Goal: Complete application form

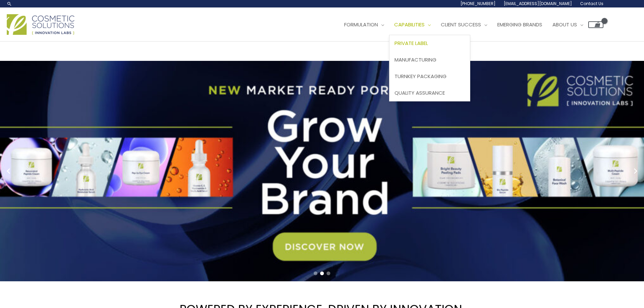
click at [428, 45] on span "Private Label" at bounding box center [410, 43] width 33 height 7
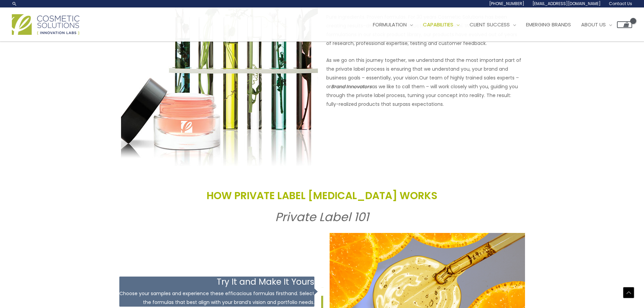
scroll to position [580, 0]
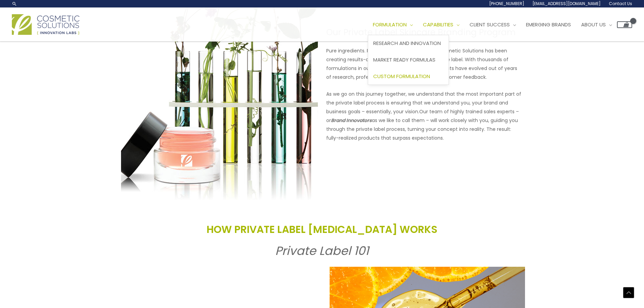
click at [418, 78] on span "Custom Formulation" at bounding box center [401, 76] width 57 height 7
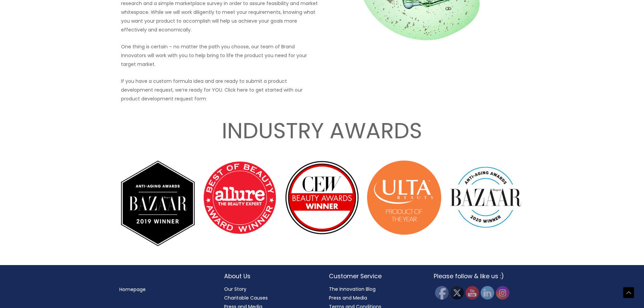
scroll to position [965, 0]
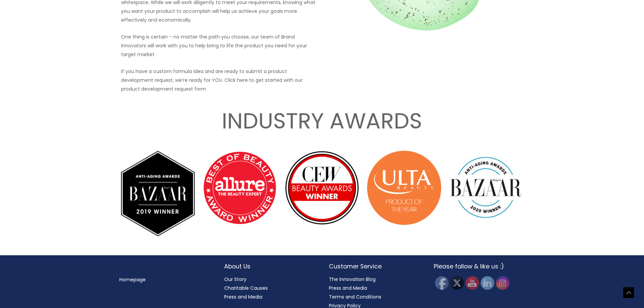
click at [244, 276] on link "Our Story" at bounding box center [235, 279] width 22 height 7
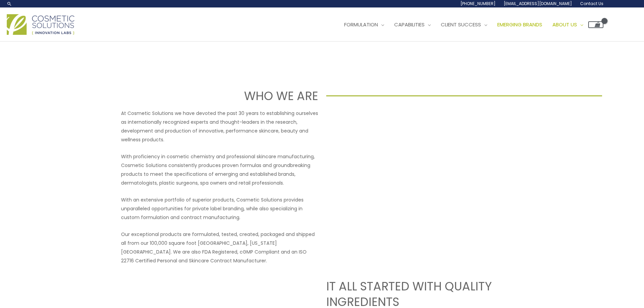
click at [526, 25] on span "Emerging Brands" at bounding box center [519, 24] width 45 height 7
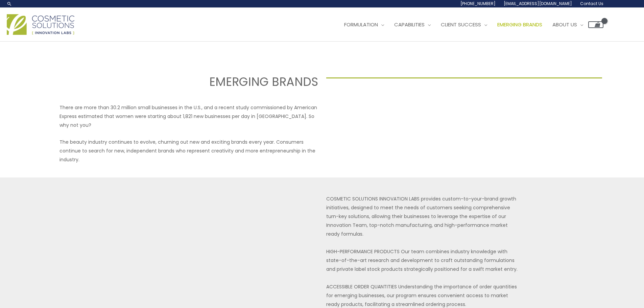
select select
click at [579, 41] on span "Our Story" at bounding box center [566, 43] width 28 height 7
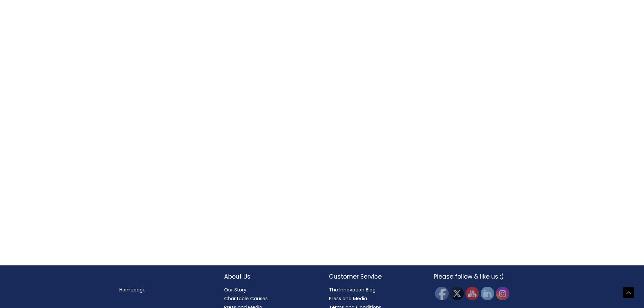
scroll to position [756, 0]
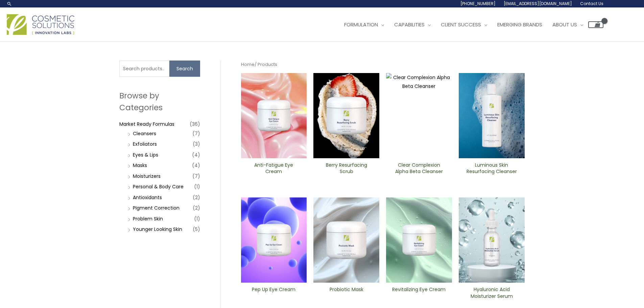
click at [130, 134] on li "Cleansers (7)" at bounding box center [163, 133] width 74 height 9
click at [128, 134] on li "Cleansers (7)" at bounding box center [163, 133] width 74 height 9
click at [141, 132] on link "Cleansers" at bounding box center [144, 133] width 23 height 7
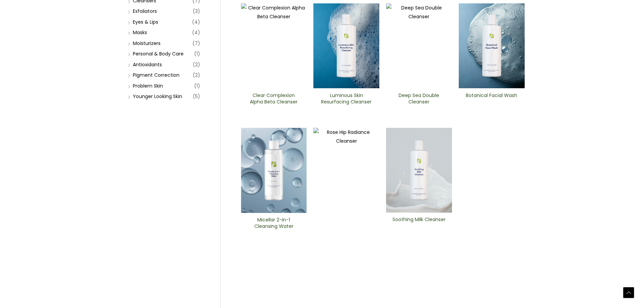
scroll to position [135, 0]
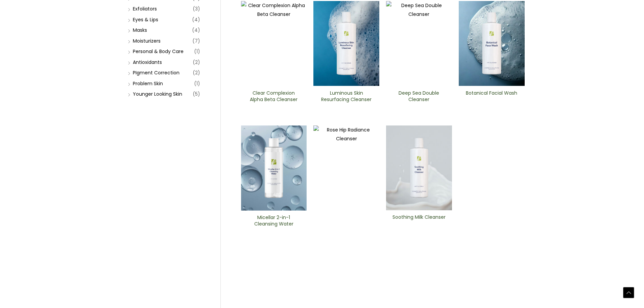
click at [277, 180] on img at bounding box center [274, 167] width 66 height 85
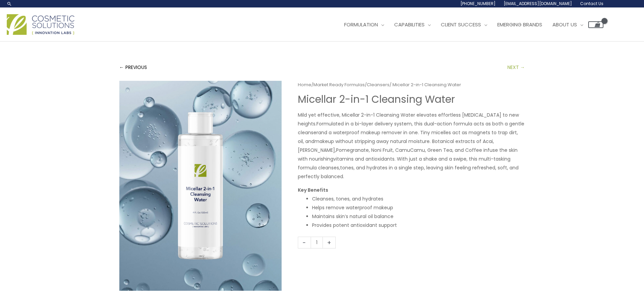
click at [514, 68] on link "NEXT →" at bounding box center [516, 67] width 18 height 14
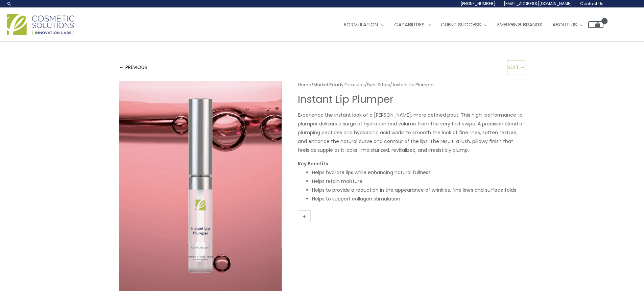
click at [514, 68] on link "NEXT →" at bounding box center [516, 67] width 18 height 14
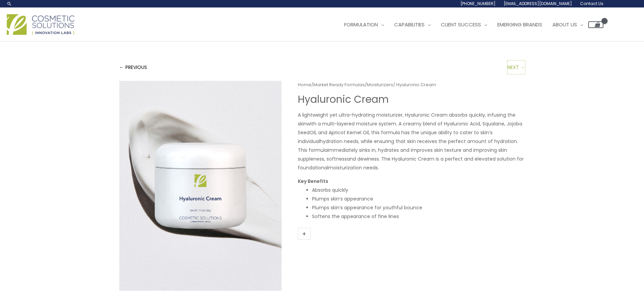
click at [514, 68] on link "NEXT →" at bounding box center [516, 67] width 18 height 14
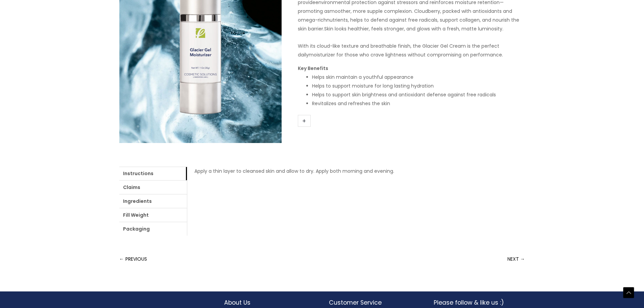
scroll to position [169, 0]
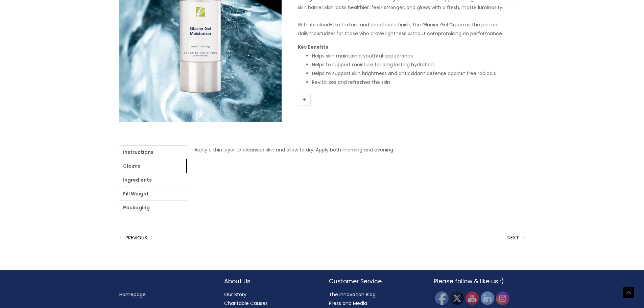
click at [131, 165] on link "Claims" at bounding box center [153, 166] width 68 height 14
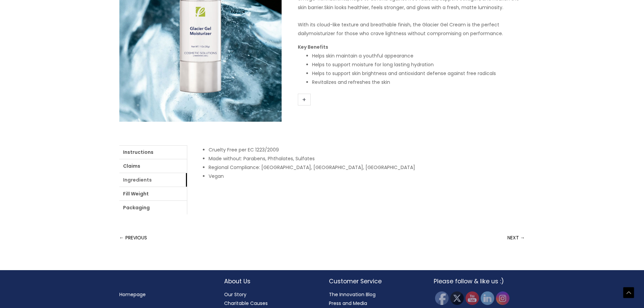
click at [140, 181] on link "Ingredients" at bounding box center [153, 180] width 68 height 14
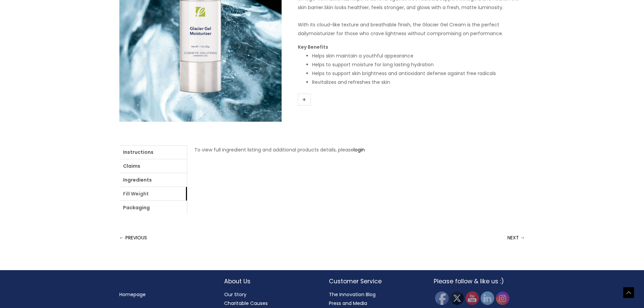
click at [142, 193] on link "Fill Weight" at bounding box center [153, 194] width 68 height 14
click at [142, 209] on link "Packaging" at bounding box center [153, 208] width 68 height 14
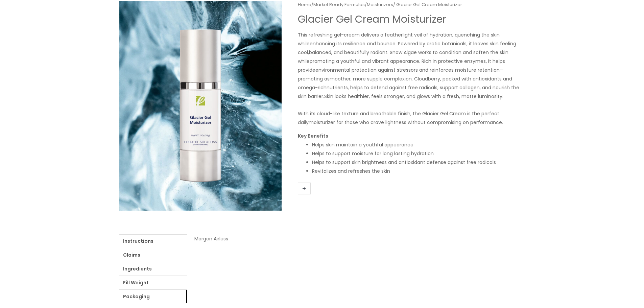
scroll to position [0, 0]
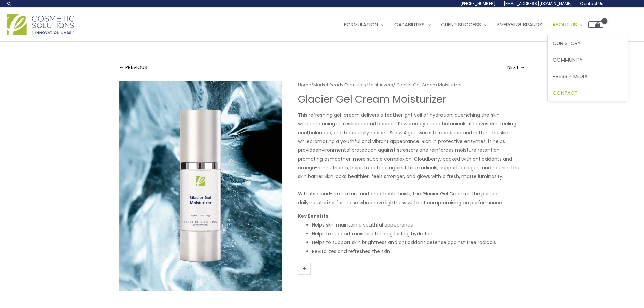
click at [577, 94] on span "Contact" at bounding box center [564, 92] width 25 height 7
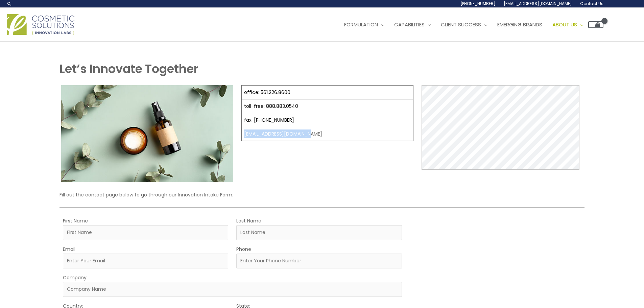
drag, startPoint x: 310, startPoint y: 134, endPoint x: 243, endPoint y: 135, distance: 66.6
click at [243, 135] on td "[EMAIL_ADDRESS][DOMAIN_NAME]" at bounding box center [328, 134] width 172 height 14
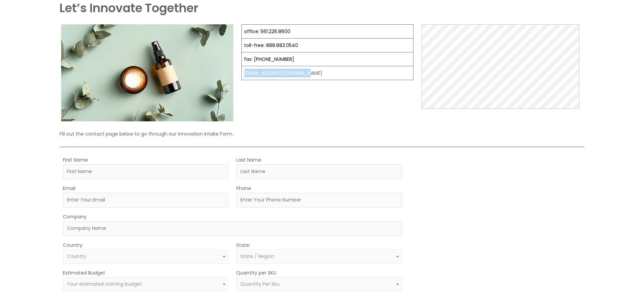
scroll to position [68, 0]
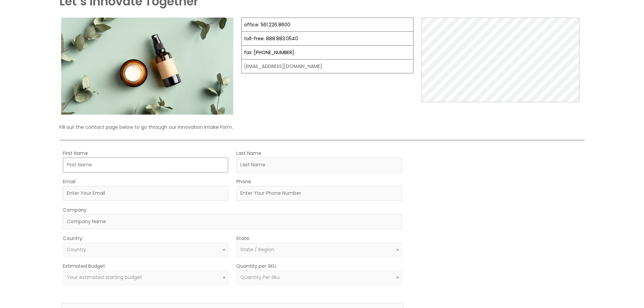
click at [163, 165] on input "First Name" at bounding box center [145, 164] width 165 height 15
type input "Terri-Lee"
type input "Dean"
type input "[PERSON_NAME][EMAIL_ADDRESS][DOMAIN_NAME]"
type input "315-427-4507"
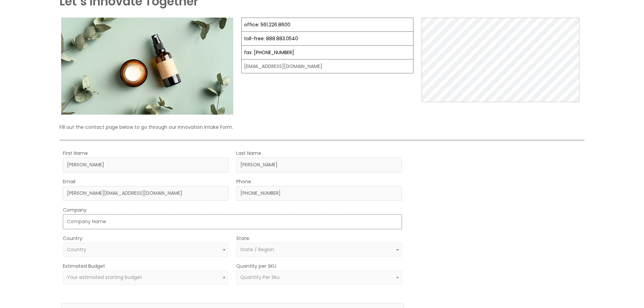
click at [92, 226] on input "Company" at bounding box center [232, 221] width 339 height 15
type input "Foundry Organics"
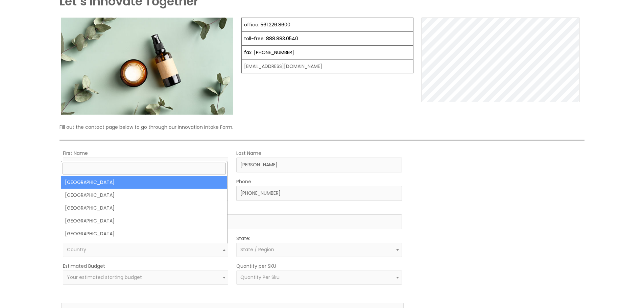
click at [102, 248] on span "Country" at bounding box center [145, 249] width 157 height 6
select select "United States"
select select
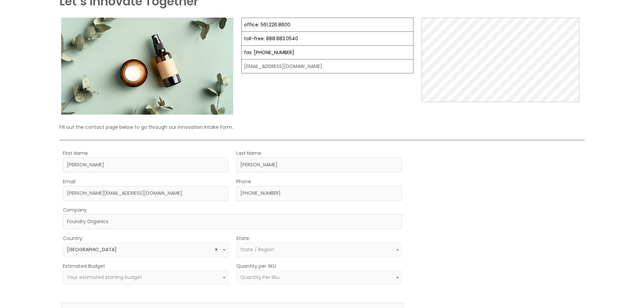
click at [257, 251] on span "State / Region" at bounding box center [257, 249] width 34 height 7
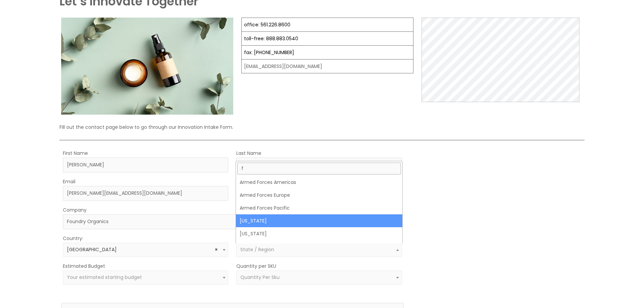
scroll to position [9, 0]
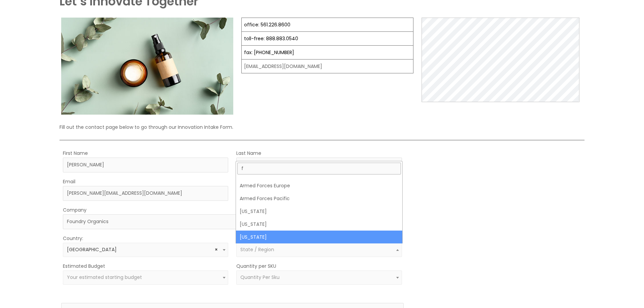
type input "f"
select select "Florida"
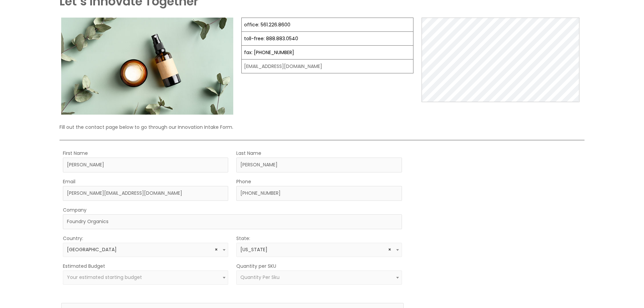
click at [106, 279] on span "Your estimated starting budget" at bounding box center [104, 277] width 75 height 7
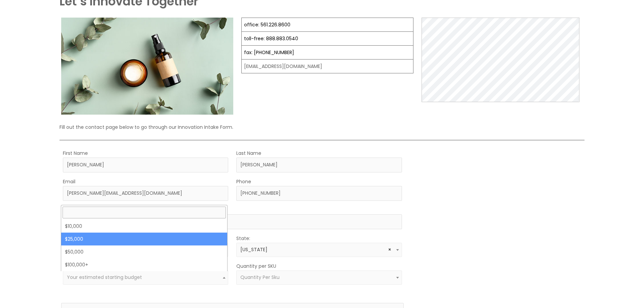
select select "25000"
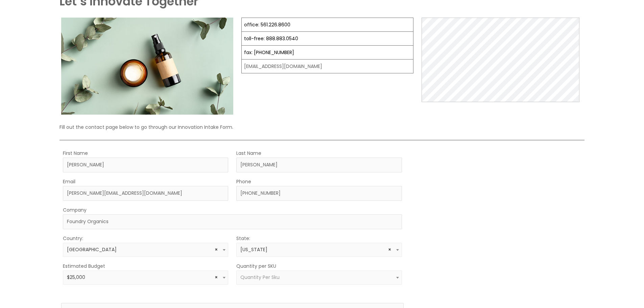
click at [78, 239] on label "Country:" at bounding box center [73, 238] width 20 height 9
click at [63, 243] on select "Select country United States Afghanistan Aland Islands Albania Algeria Andorra …" at bounding box center [63, 243] width 0 height 0
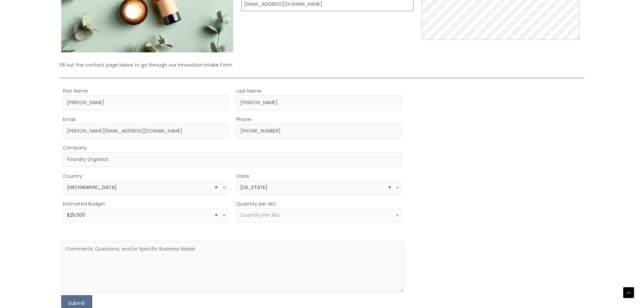
scroll to position [203, 0]
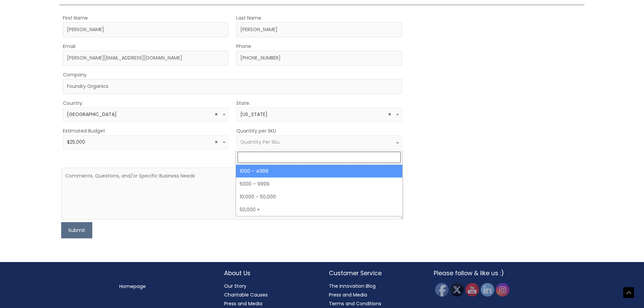
click at [288, 149] on span "Quantity Per Sku" at bounding box center [318, 142] width 165 height 14
select select "10"
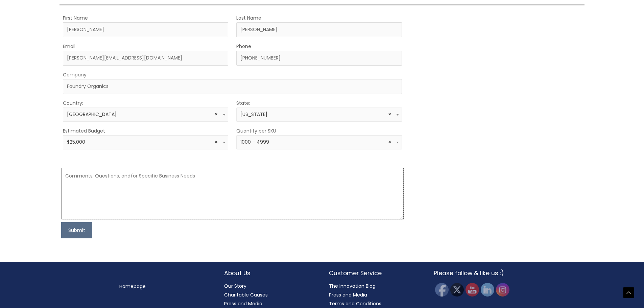
click at [149, 183] on textarea at bounding box center [232, 194] width 342 height 52
drag, startPoint x: 100, startPoint y: 188, endPoint x: 63, endPoint y: 186, distance: 36.9
click at [63, 186] on textarea "Hello, I'm working on" at bounding box center [232, 194] width 342 height 52
click at [169, 185] on textarea "Hello, I'd like to schedule an appointment" at bounding box center [232, 194] width 342 height 52
click at [147, 187] on textarea "Hello, I'd like to schedule an appointment to learn more about your company and…" at bounding box center [232, 194] width 342 height 52
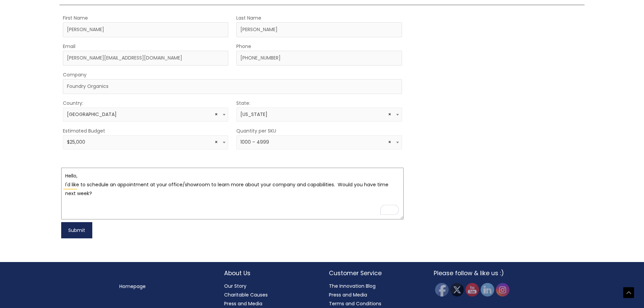
type textarea "Hello, I'd like to schedule an appointment at your office/showroom to learn mor…"
click at [83, 231] on button "Submit" at bounding box center [76, 230] width 31 height 16
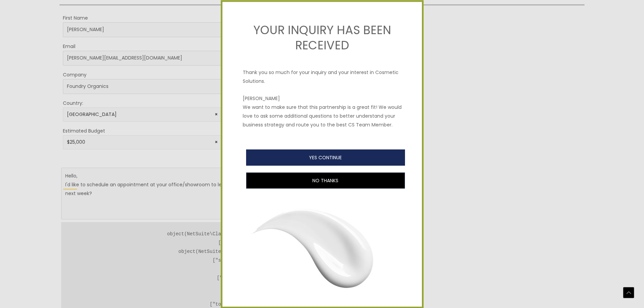
click at [322, 166] on button "YES CONTINUE" at bounding box center [325, 157] width 159 height 16
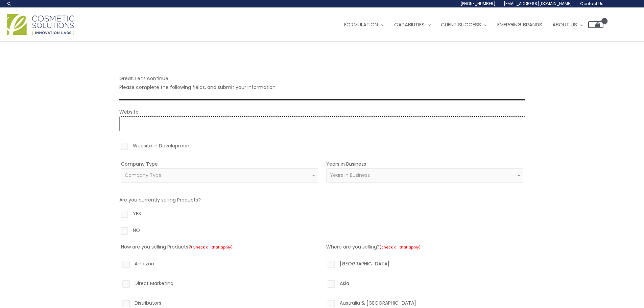
click at [186, 125] on input "Website" at bounding box center [321, 123] width 405 height 15
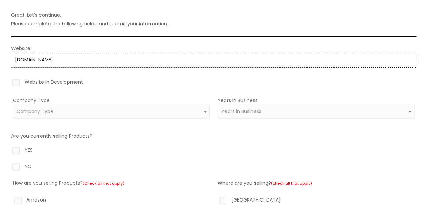
scroll to position [64, 0]
type input "https://www.FoundryOrganics.com"
click at [16, 85] on label "Website in Development" at bounding box center [213, 83] width 405 height 11
click at [9, 82] on input "Website in Development" at bounding box center [6, 80] width 4 height 4
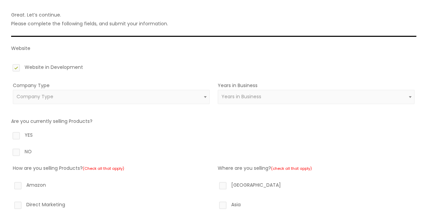
click at [16, 68] on label "Website in Development" at bounding box center [213, 68] width 405 height 11
click at [9, 67] on input "Website in Development" at bounding box center [6, 65] width 4 height 4
checkbox input "false"
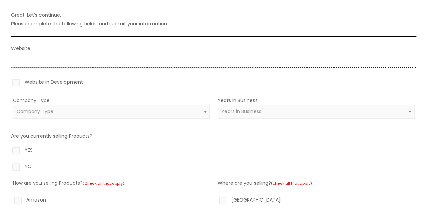
click at [25, 60] on input "Website" at bounding box center [213, 60] width 405 height 15
type input "https://www.FoundryOrganics.com"
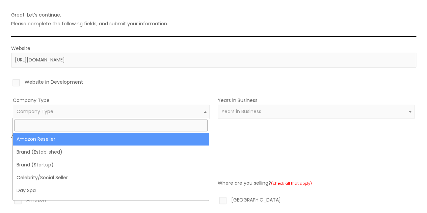
click at [49, 110] on span "Company Type" at bounding box center [35, 111] width 37 height 7
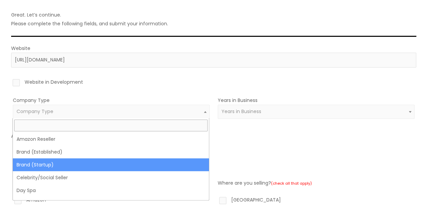
select select "39"
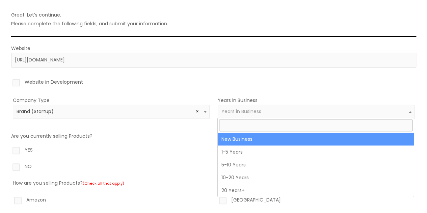
click at [247, 111] on span "Years in Business" at bounding box center [242, 111] width 40 height 7
select select "1"
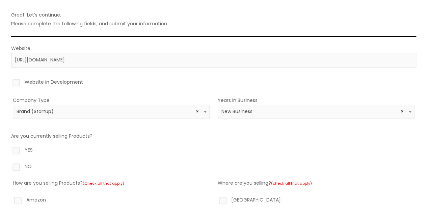
click at [19, 166] on label "NO" at bounding box center [213, 167] width 405 height 11
click at [9, 166] on input "NO" at bounding box center [6, 164] width 4 height 4
radio input "true"
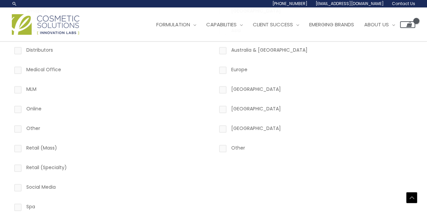
scroll to position [251, 0]
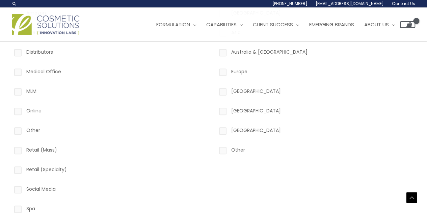
click at [20, 52] on label "Distributors" at bounding box center [111, 53] width 197 height 11
click at [10, 52] on input "Distributors" at bounding box center [8, 50] width 4 height 4
checkbox input "true"
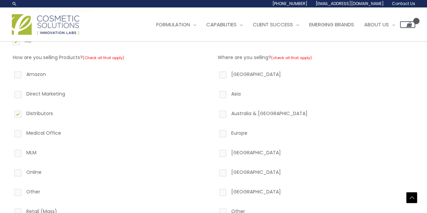
scroll to position [189, 0]
click at [223, 78] on label "North America" at bounding box center [316, 75] width 197 height 11
click at [216, 75] on input "North America" at bounding box center [213, 72] width 4 height 4
checkbox input "true"
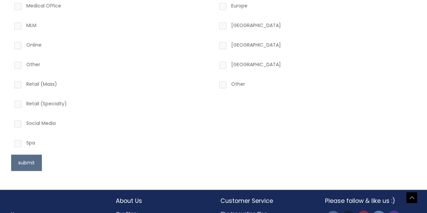
scroll to position [317, 0]
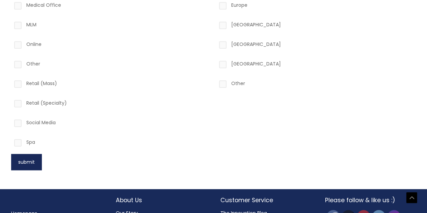
click at [33, 163] on button "submit" at bounding box center [26, 162] width 31 height 16
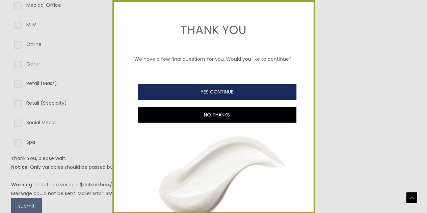
click at [206, 100] on button "YES CONTINUE" at bounding box center [217, 92] width 159 height 16
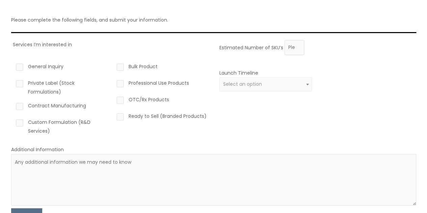
scroll to position [60, 0]
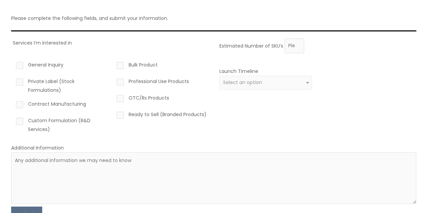
click at [23, 82] on label "Private Label (Stock Formulations)" at bounding box center [61, 86] width 93 height 18
click at [12, 81] on input "Private Label (Stock Formulations)" at bounding box center [10, 79] width 4 height 4
click at [23, 82] on label "Private Label (Stock Formulations)" at bounding box center [61, 86] width 93 height 18
click at [12, 81] on input "Private Label (Stock Formulations)" at bounding box center [10, 79] width 4 height 4
click at [23, 82] on label "Private Label (Stock Formulations)" at bounding box center [61, 86] width 93 height 18
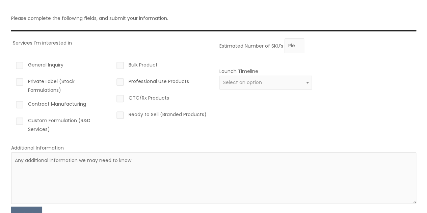
click at [12, 81] on input "Private Label (Stock Formulations)" at bounding box center [10, 79] width 4 height 4
checkbox input "true"
click at [121, 116] on label "Ready to Sell (Branded Products)" at bounding box center [161, 115] width 93 height 11
click at [113, 115] on input "Ready to Sell (Branded Products)" at bounding box center [110, 112] width 4 height 4
checkbox input "true"
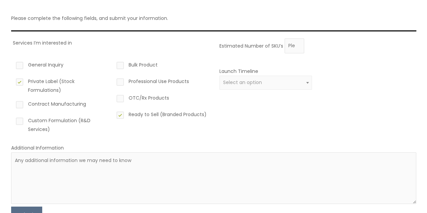
click at [21, 67] on label "General Inquiry" at bounding box center [61, 65] width 93 height 11
click at [12, 65] on input "General Inquiry" at bounding box center [10, 62] width 4 height 4
checkbox input "true"
click at [21, 104] on label "Contract Manufacturing" at bounding box center [61, 105] width 93 height 11
click at [12, 104] on input "Contract Manufacturing" at bounding box center [10, 102] width 4 height 4
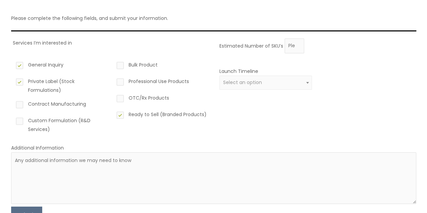
checkbox input "true"
click at [21, 67] on label "General Inquiry" at bounding box center [61, 65] width 93 height 11
click at [12, 65] on input "General Inquiry" at bounding box center [10, 62] width 4 height 4
checkbox input "false"
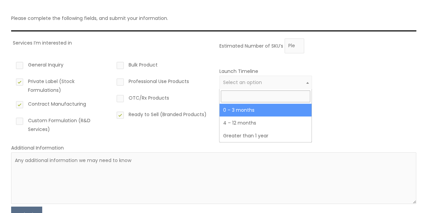
click at [267, 83] on span "Select an option" at bounding box center [265, 82] width 85 height 6
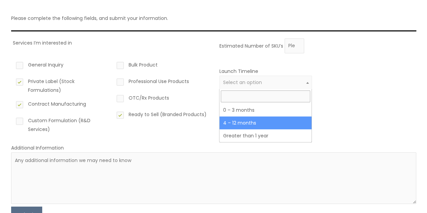
select select "3"
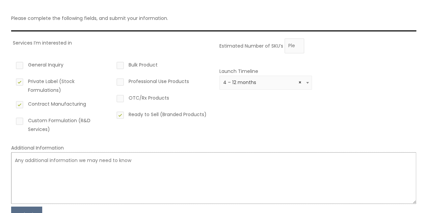
click at [53, 163] on textarea at bounding box center [213, 178] width 405 height 52
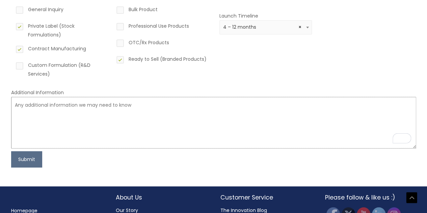
scroll to position [116, 0]
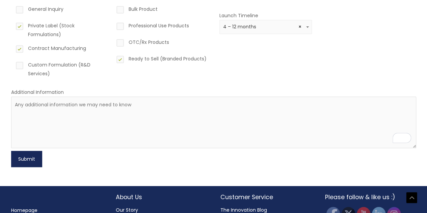
click at [32, 162] on button "Submit" at bounding box center [26, 159] width 31 height 16
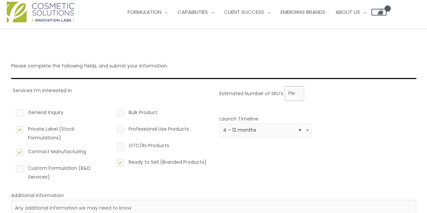
scroll to position [9, 0]
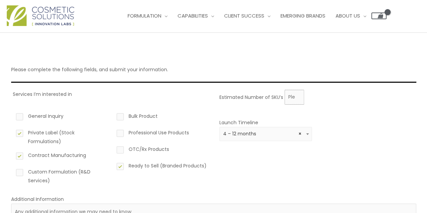
click at [297, 101] on input "Estimated Number of SKU’s" at bounding box center [295, 97] width 20 height 15
click at [292, 97] on input "Estimated Number of SKU’s" at bounding box center [295, 97] width 20 height 15
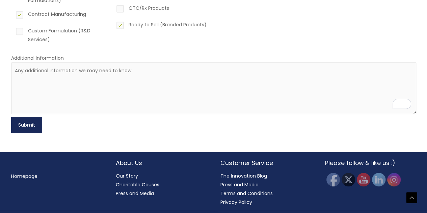
type input "4"
click at [32, 126] on button "Submit" at bounding box center [26, 125] width 31 height 16
